Goal: Task Accomplishment & Management: Manage account settings

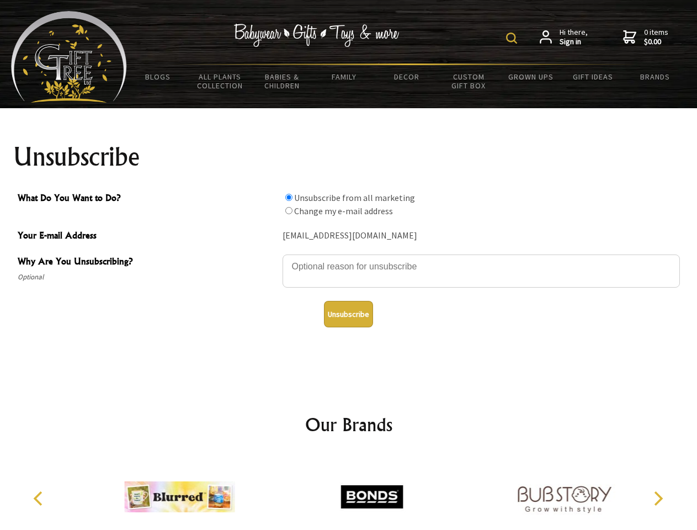
click at [513, 38] on img at bounding box center [511, 38] width 11 height 11
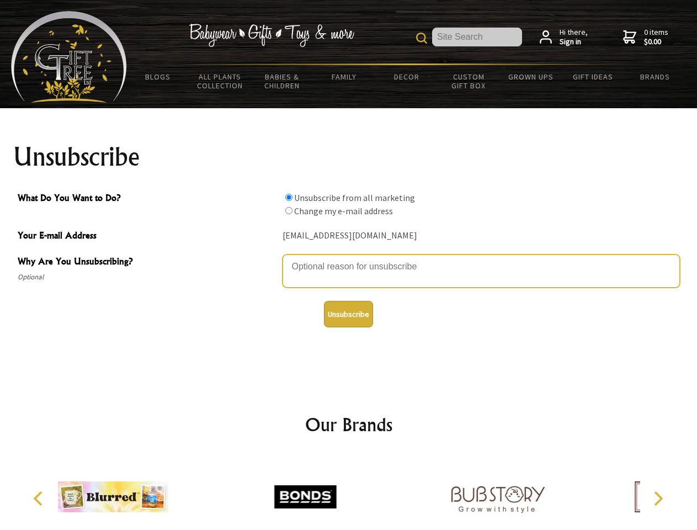
click at [349, 258] on textarea "Why Are You Unsubscribing?" at bounding box center [481, 270] width 397 height 33
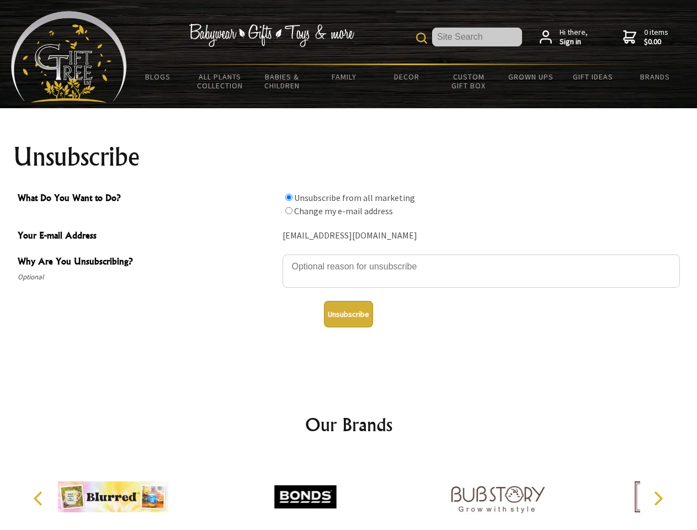
click at [289, 197] on input "What Do You Want to Do?" at bounding box center [288, 197] width 7 height 7
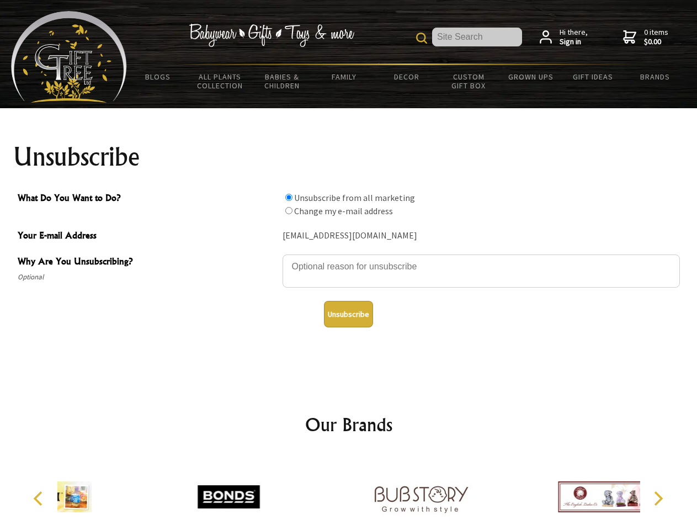
click at [289, 210] on input "What Do You Want to Do?" at bounding box center [288, 210] width 7 height 7
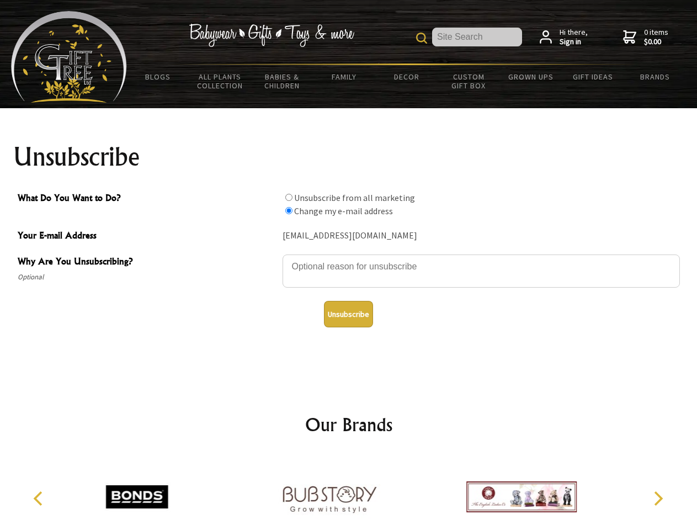
radio input "true"
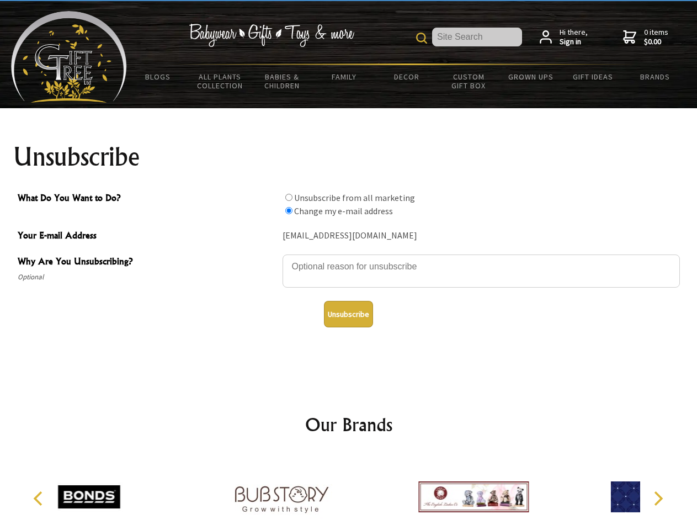
click at [348, 314] on button "Unsubscribe" at bounding box center [348, 314] width 49 height 26
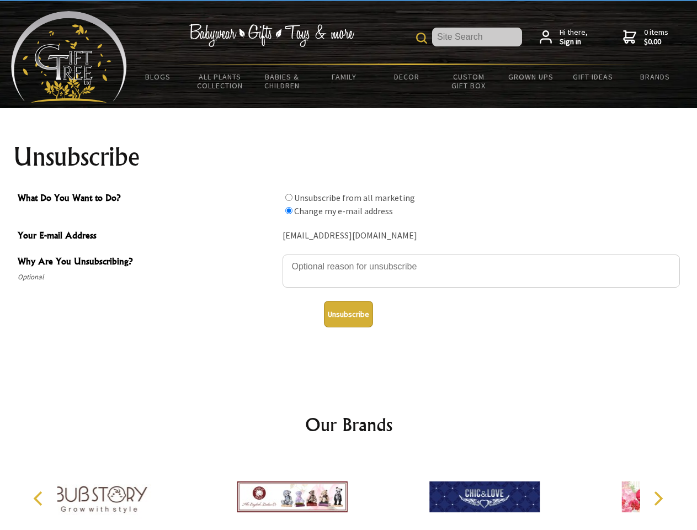
click at [40, 498] on icon "Previous" at bounding box center [39, 498] width 14 height 14
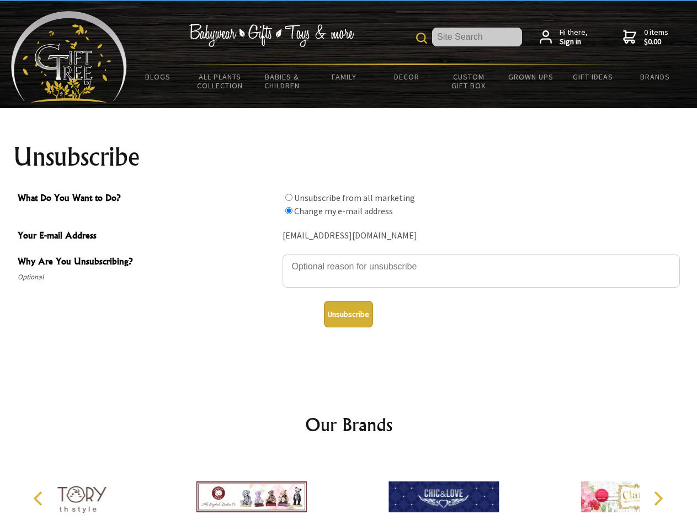
click at [658, 498] on icon "Next" at bounding box center [657, 498] width 14 height 14
